Goal: Task Accomplishment & Management: Manage account settings

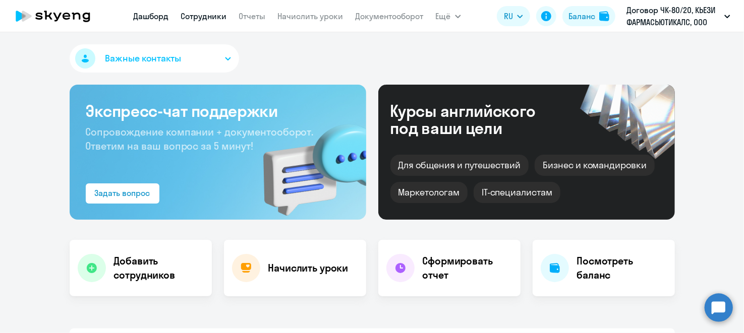
click at [207, 19] on link "Сотрудники" at bounding box center [204, 16] width 46 height 10
select select "30"
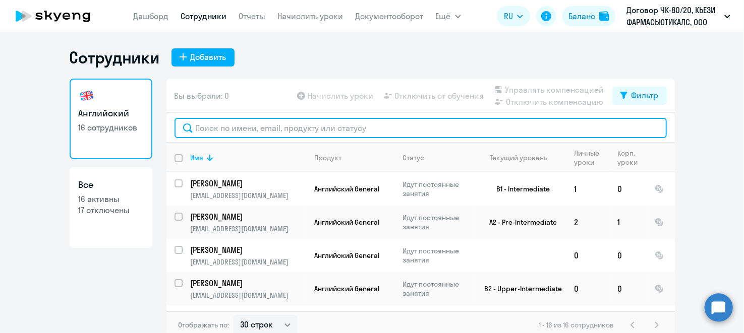
click at [192, 132] on input "text" at bounding box center [420, 128] width 492 height 20
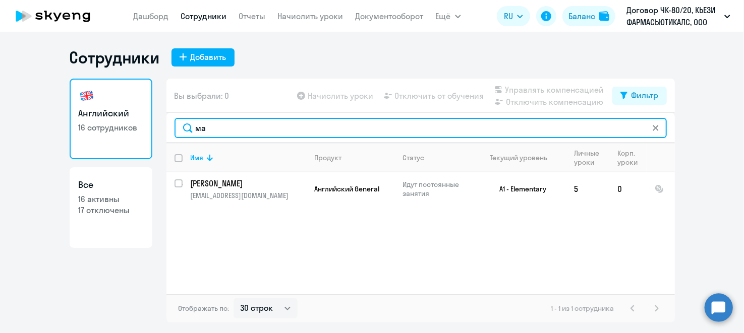
type input "м"
type input "mar"
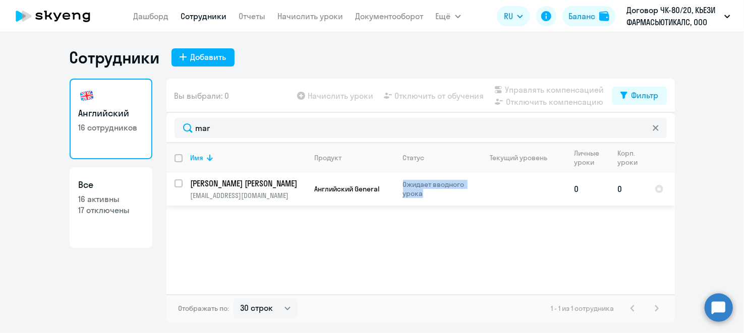
drag, startPoint x: 428, startPoint y: 193, endPoint x: 396, endPoint y: 181, distance: 34.5
click at [396, 181] on td "Ожидает вводного урока" at bounding box center [434, 188] width 78 height 33
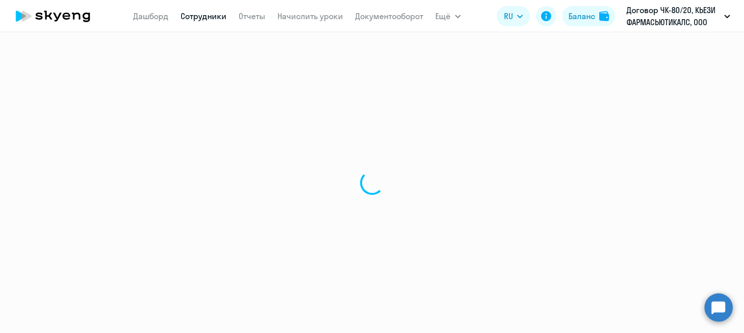
select select "english"
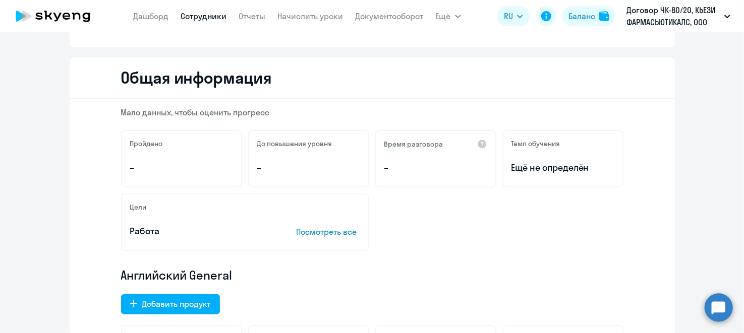
scroll to position [100, 0]
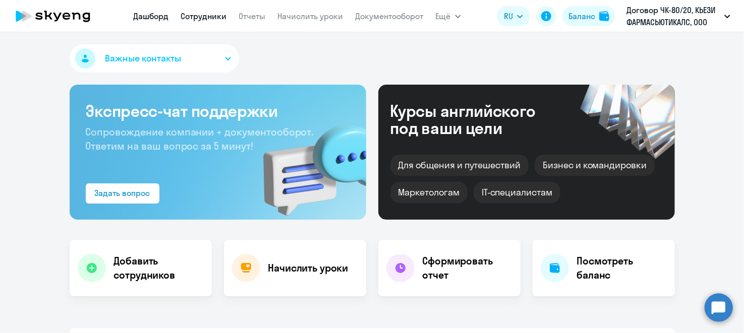
select select "30"
click at [200, 19] on link "Сотрудники" at bounding box center [204, 16] width 46 height 10
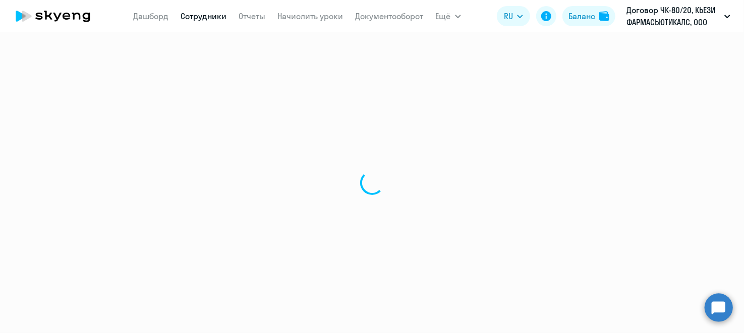
select select "30"
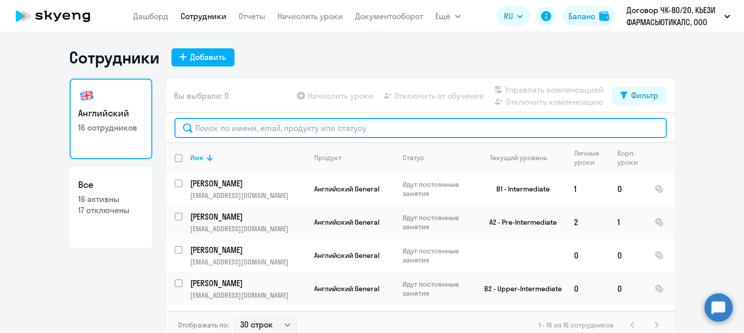
click at [255, 126] on input "text" at bounding box center [420, 128] width 492 height 20
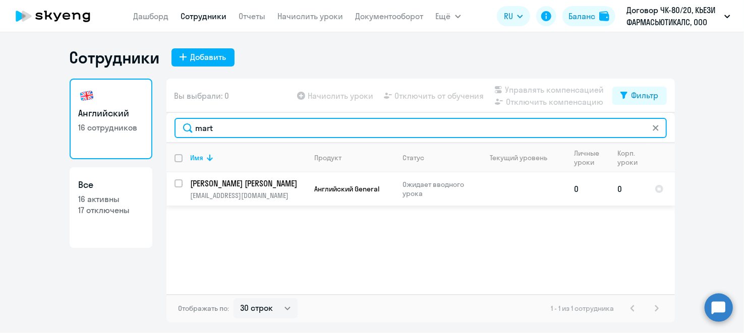
type input "mart"
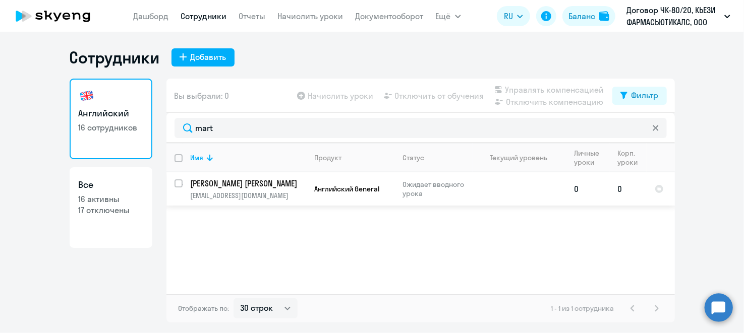
click at [248, 185] on p "[PERSON_NAME] [PERSON_NAME]" at bounding box center [248, 183] width 114 height 11
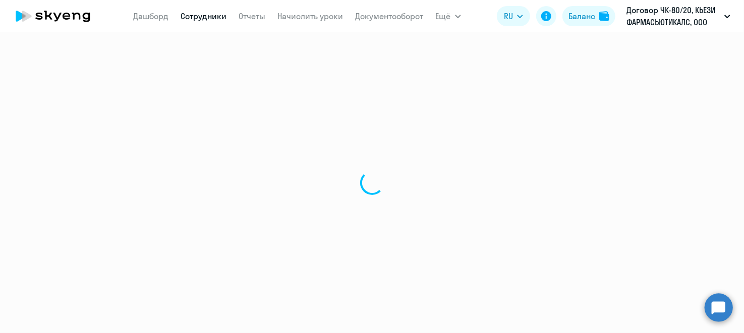
select select "english"
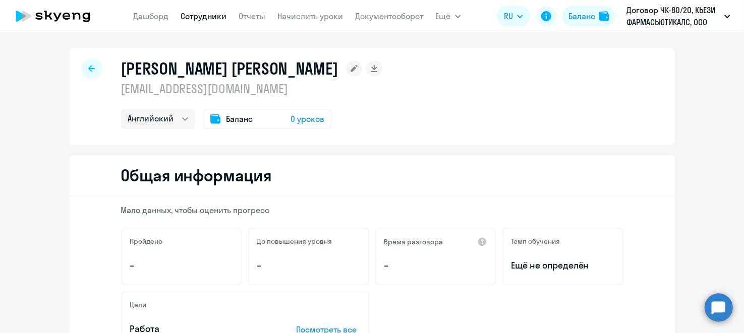
click at [346, 64] on rect at bounding box center [354, 69] width 16 height 16
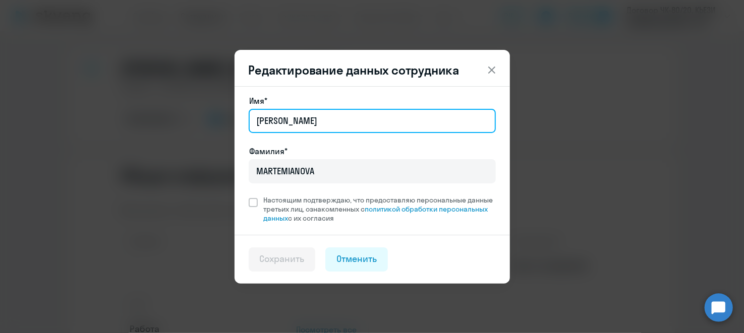
drag, startPoint x: 309, startPoint y: 124, endPoint x: 244, endPoint y: 126, distance: 65.1
click at [244, 126] on div "Имя* Tatiana Фамилия* MARTEMIANOVA Настоящим подтверждаю, что предоставляю перс…" at bounding box center [371, 160] width 275 height 149
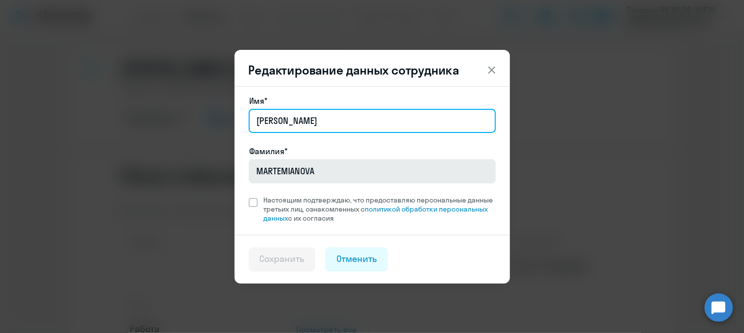
type input "Татьяна"
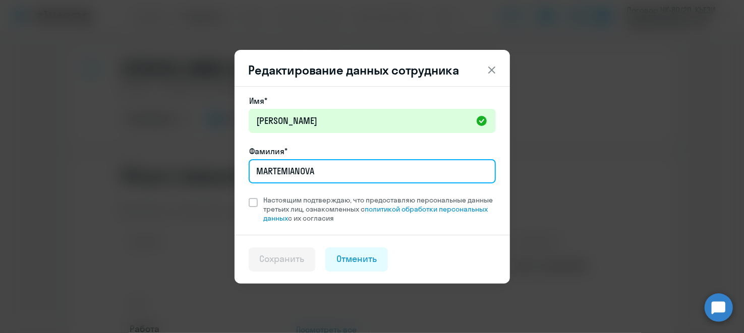
drag, startPoint x: 327, startPoint y: 169, endPoint x: 213, endPoint y: 167, distance: 114.0
click at [213, 167] on div "Редактирование данных сотрудника Имя* Татьяна Фамилия* MARTEMIANOVA Настоящим п…" at bounding box center [372, 166] width 488 height 279
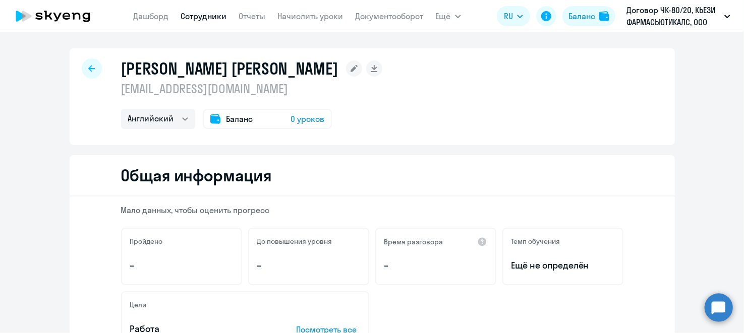
click at [346, 71] on rect at bounding box center [354, 69] width 16 height 16
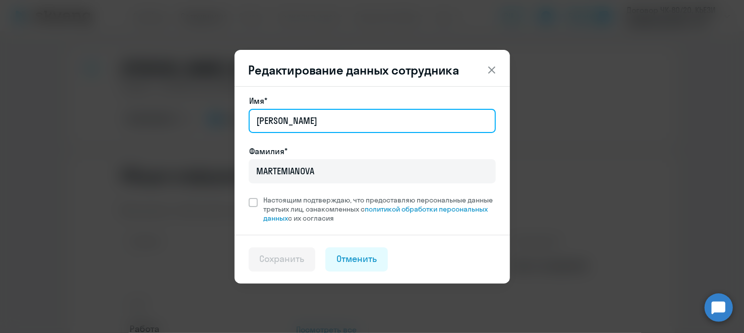
click at [301, 124] on input "Tatiana" at bounding box center [372, 121] width 247 height 24
type input "T"
type input "Татьяна"
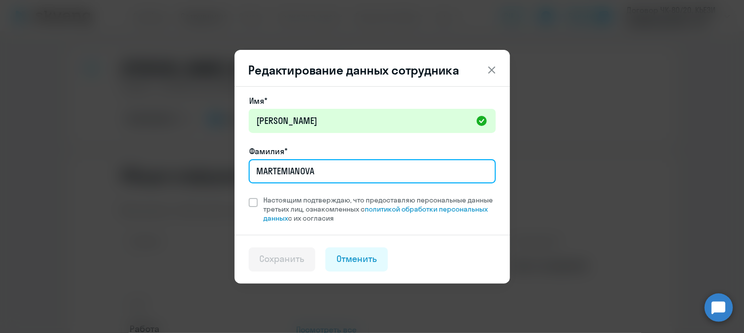
click at [309, 170] on input "MARTEMIANOVA" at bounding box center [372, 171] width 247 height 24
drag, startPoint x: 316, startPoint y: 169, endPoint x: 253, endPoint y: 173, distance: 63.6
click at [253, 173] on input "MARTEMIANOVA" at bounding box center [372, 171] width 247 height 24
type input "Мартемьянова"
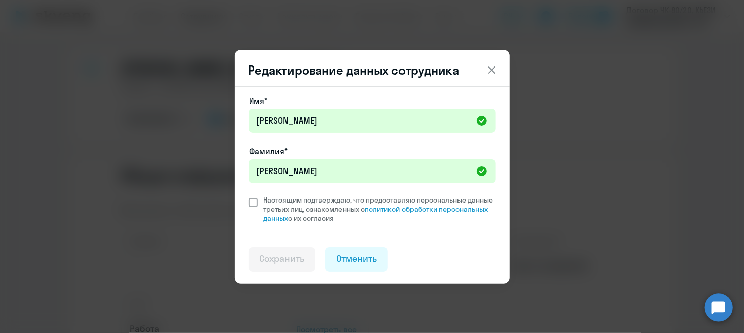
click at [256, 204] on span at bounding box center [253, 202] width 9 height 9
click at [249, 196] on input "Настоящим подтверждаю, что предоставляю персональные данные третьих лиц, ознако…" at bounding box center [248, 195] width 1 height 1
checkbox input "true"
drag, startPoint x: 287, startPoint y: 261, endPoint x: 306, endPoint y: 248, distance: 23.2
click at [287, 261] on div "Сохранить" at bounding box center [282, 259] width 45 height 13
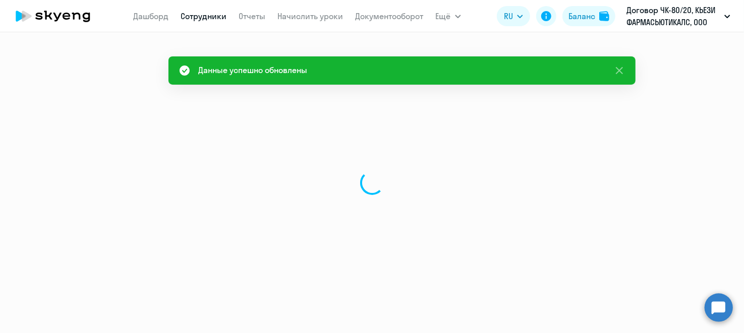
select select "english"
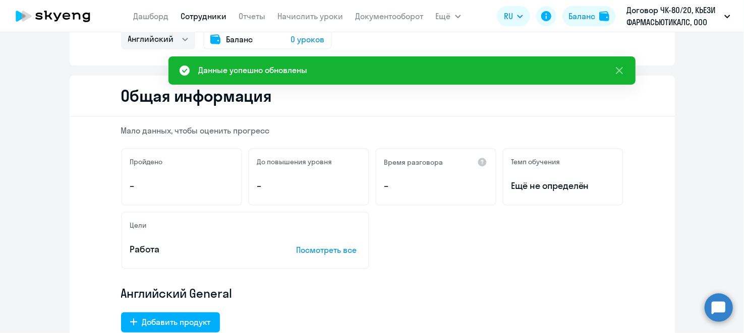
scroll to position [100, 0]
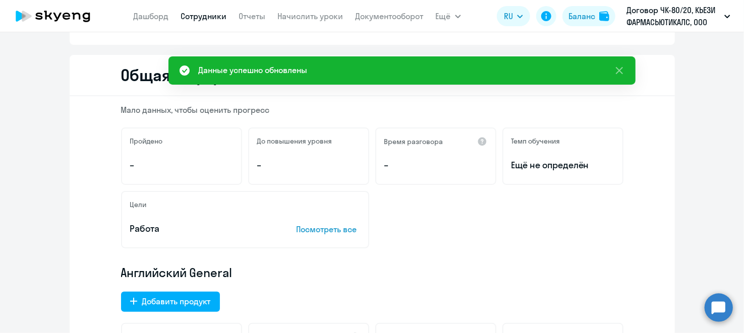
click at [341, 227] on p "Посмотреть все" at bounding box center [328, 229] width 64 height 12
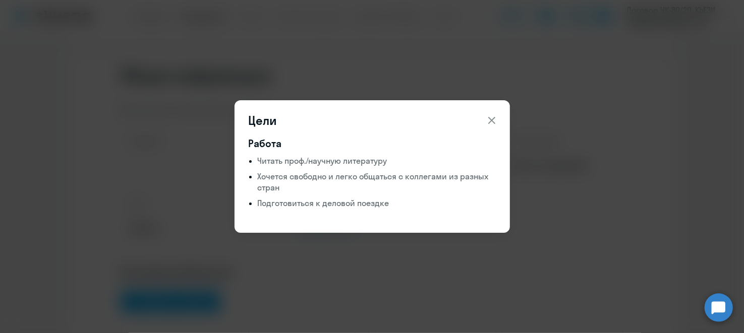
click at [493, 119] on icon at bounding box center [491, 120] width 7 height 7
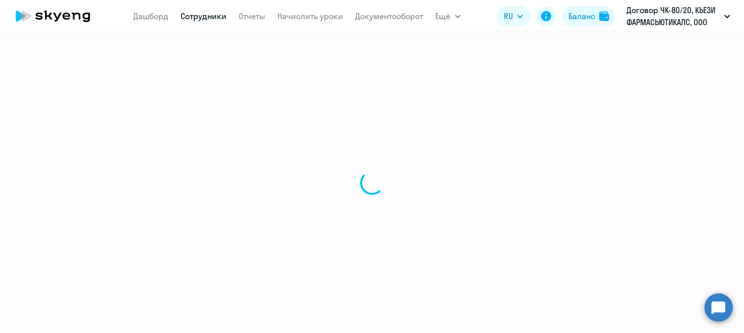
select select "30"
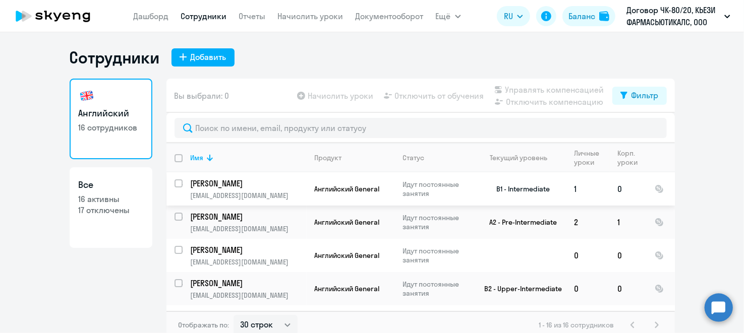
click at [237, 192] on p "[EMAIL_ADDRESS][DOMAIN_NAME]" at bounding box center [248, 195] width 115 height 9
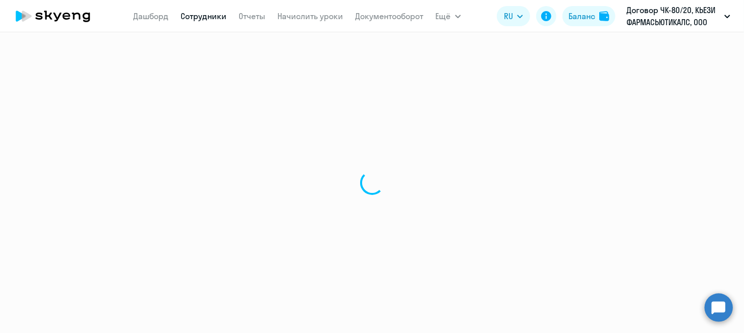
select select "english"
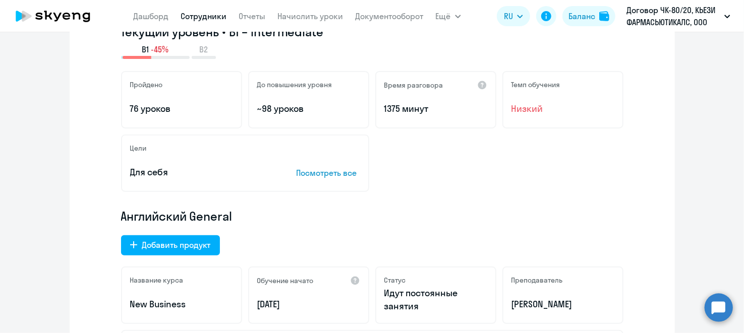
scroll to position [50, 0]
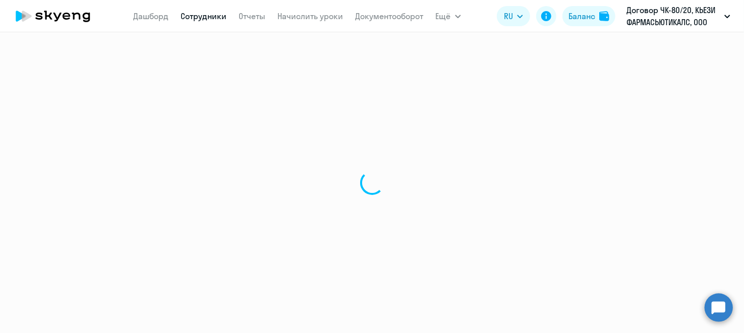
select select "30"
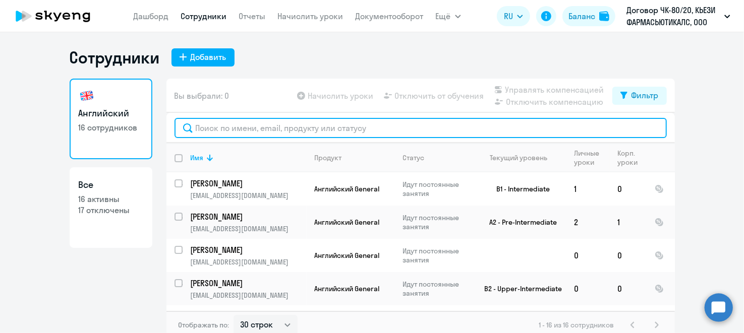
click at [218, 127] on input "text" at bounding box center [420, 128] width 492 height 20
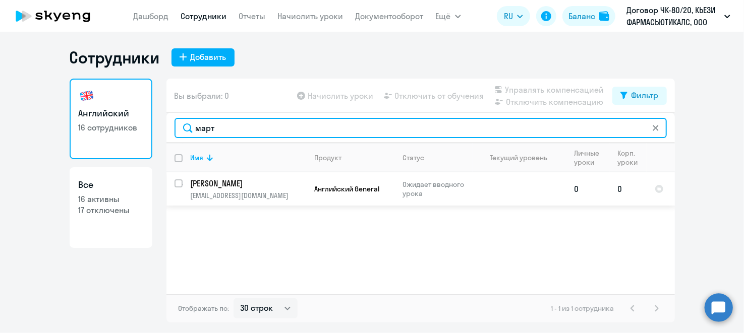
type input "март"
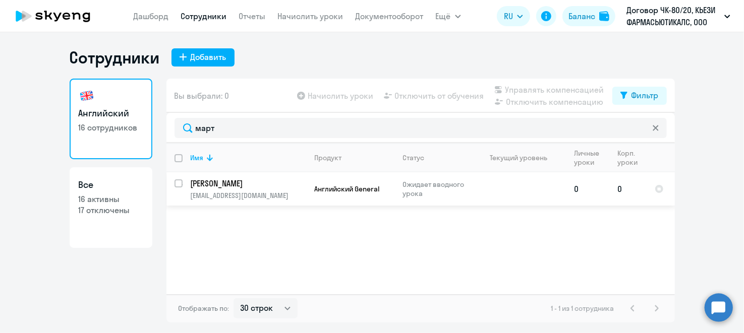
click at [239, 190] on td "Мартемьянова Татьяна t.martemianova@chiesi.com" at bounding box center [245, 188] width 124 height 33
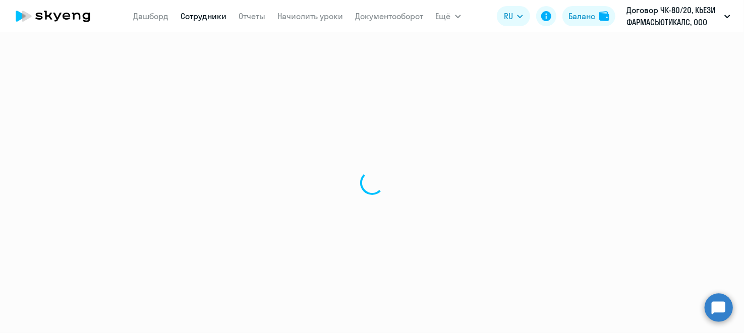
select select "english"
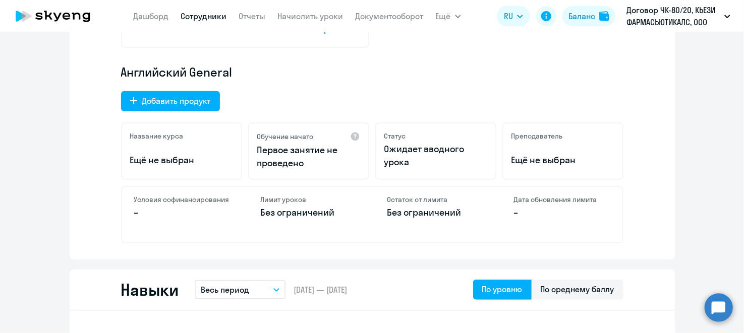
scroll to position [302, 0]
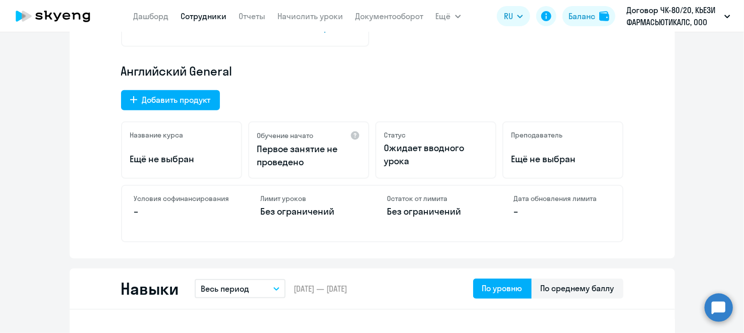
click at [192, 198] on h4 "Условия софинансирования" at bounding box center [182, 198] width 96 height 9
click at [124, 203] on div "Условия софинансирования –" at bounding box center [182, 213] width 121 height 55
